Goal: Find specific page/section: Find specific page/section

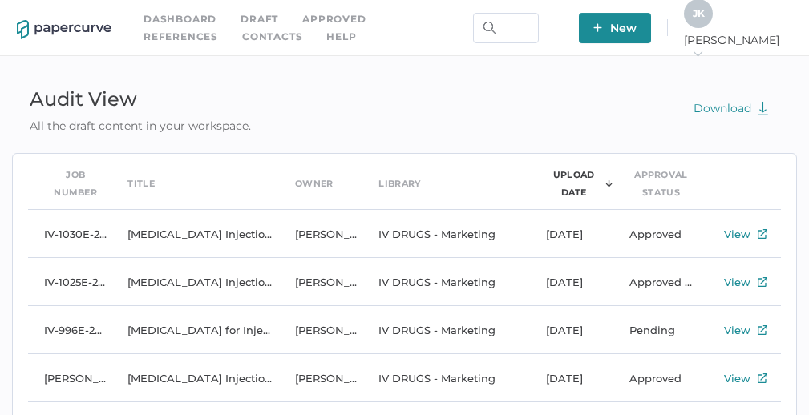
click at [242, 33] on link "Contacts" at bounding box center [272, 37] width 60 height 18
